Goal: Task Accomplishment & Management: Manage account settings

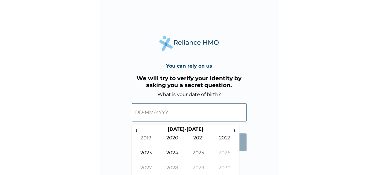
click at [146, 112] on input "text" at bounding box center [189, 112] width 115 height 18
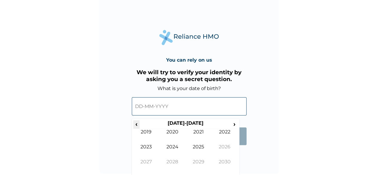
click at [135, 122] on span "‹" at bounding box center [136, 123] width 6 height 7
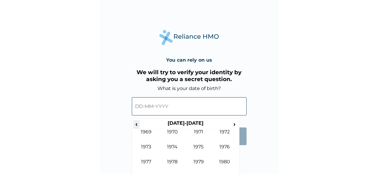
click at [135, 122] on span "‹" at bounding box center [136, 123] width 6 height 7
click at [234, 124] on span "›" at bounding box center [234, 123] width 7 height 7
click at [136, 122] on span "‹" at bounding box center [136, 123] width 6 height 7
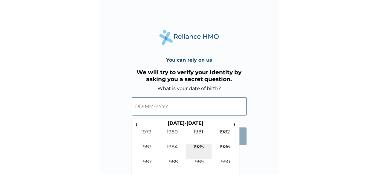
click at [199, 146] on td "1985" at bounding box center [198, 151] width 26 height 15
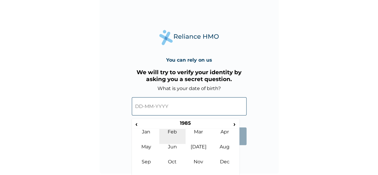
click at [174, 130] on td "Feb" at bounding box center [172, 136] width 26 height 15
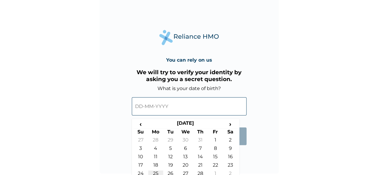
click at [155, 172] on td "25" at bounding box center [155, 174] width 15 height 8
type input "25-02-1985"
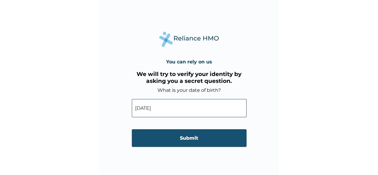
click at [190, 139] on input "Submit" at bounding box center [189, 138] width 115 height 18
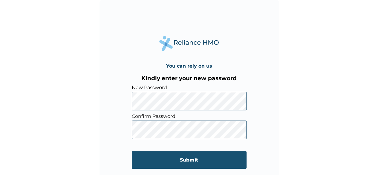
click at [163, 156] on input "Submit" at bounding box center [189, 160] width 115 height 18
